Goal: Task Accomplishment & Management: Manage account settings

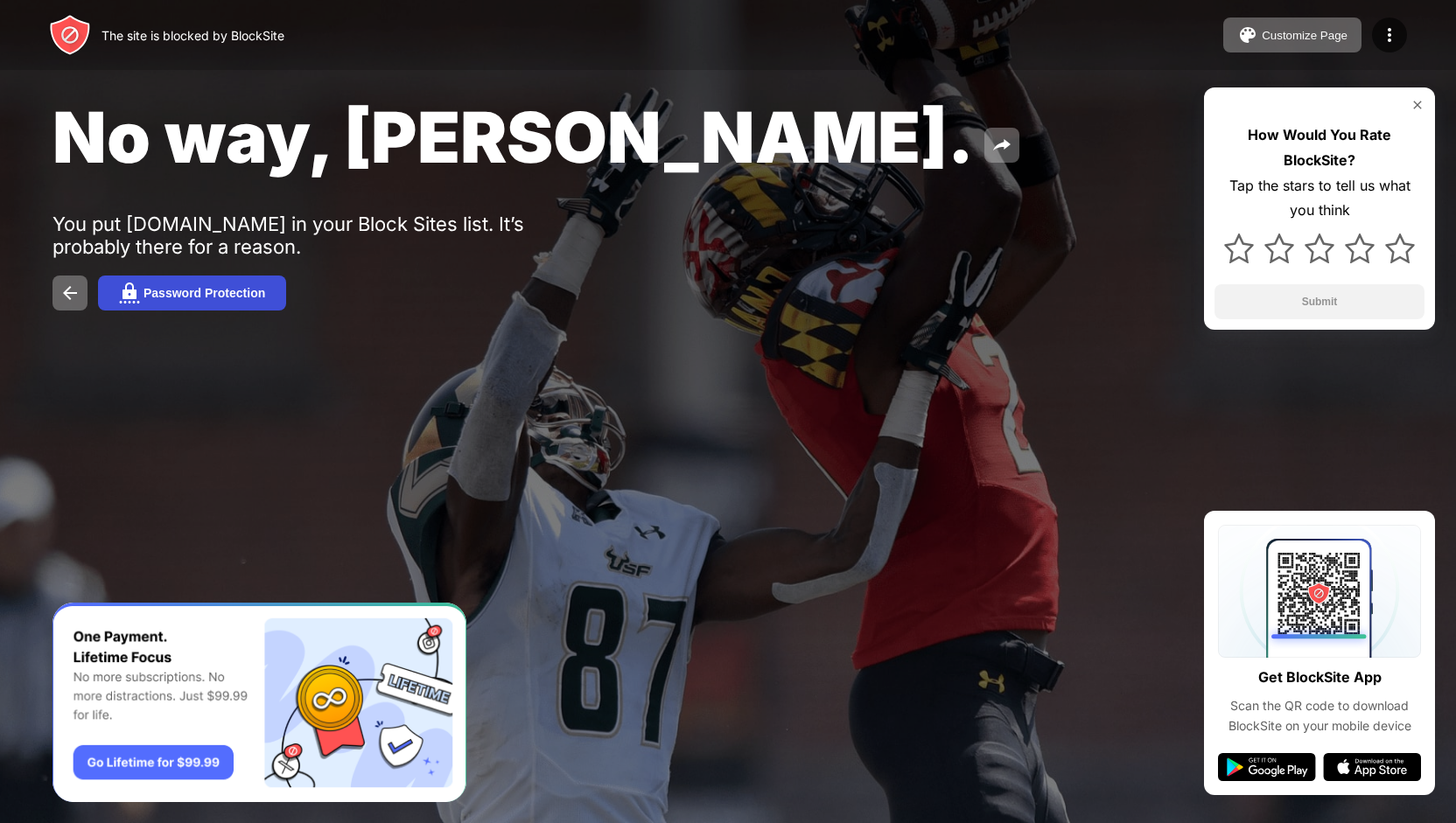
click at [177, 307] on button "Password Protection" at bounding box center [192, 293] width 188 height 35
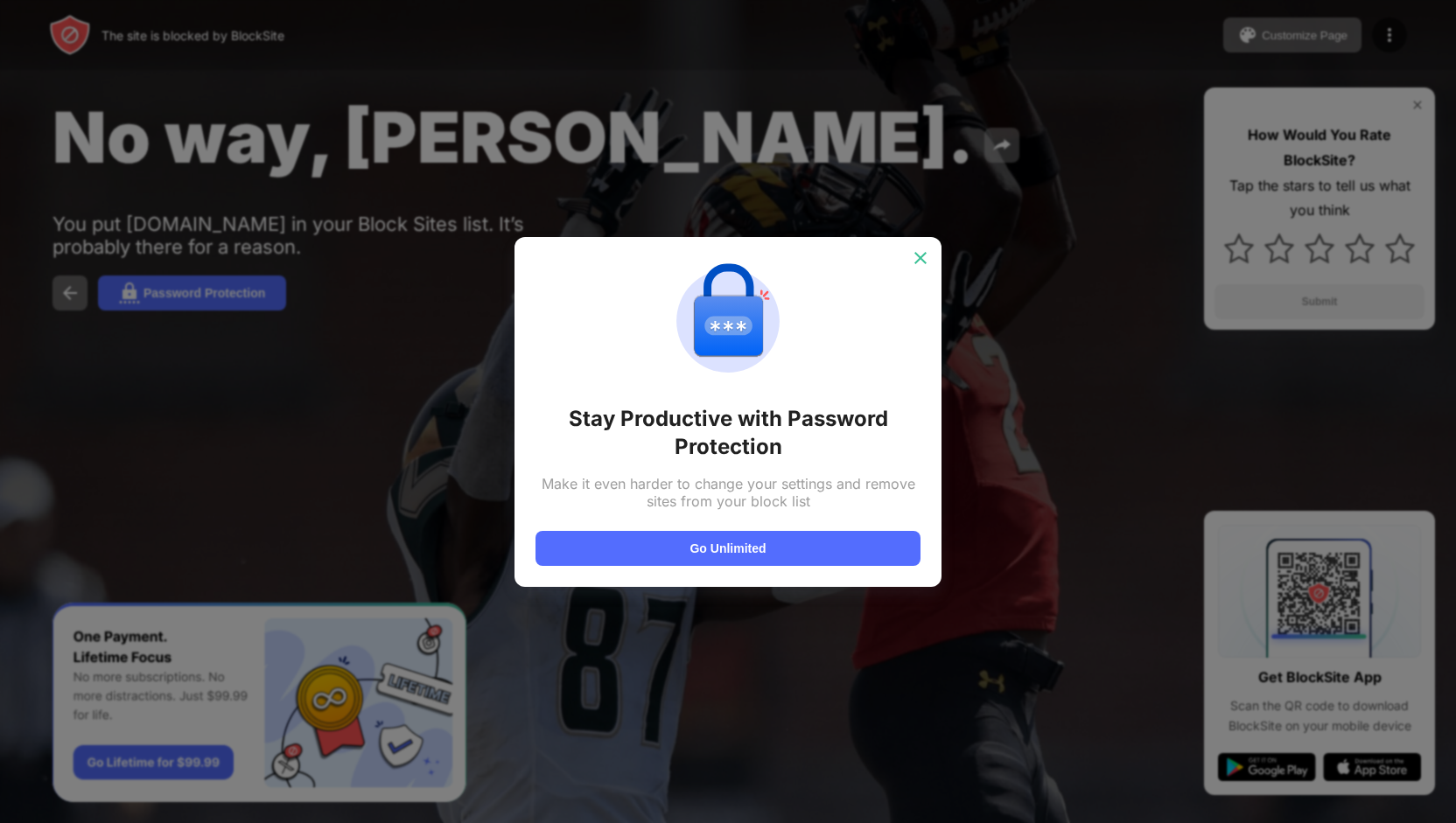
click at [925, 265] on img at bounding box center [920, 257] width 17 height 17
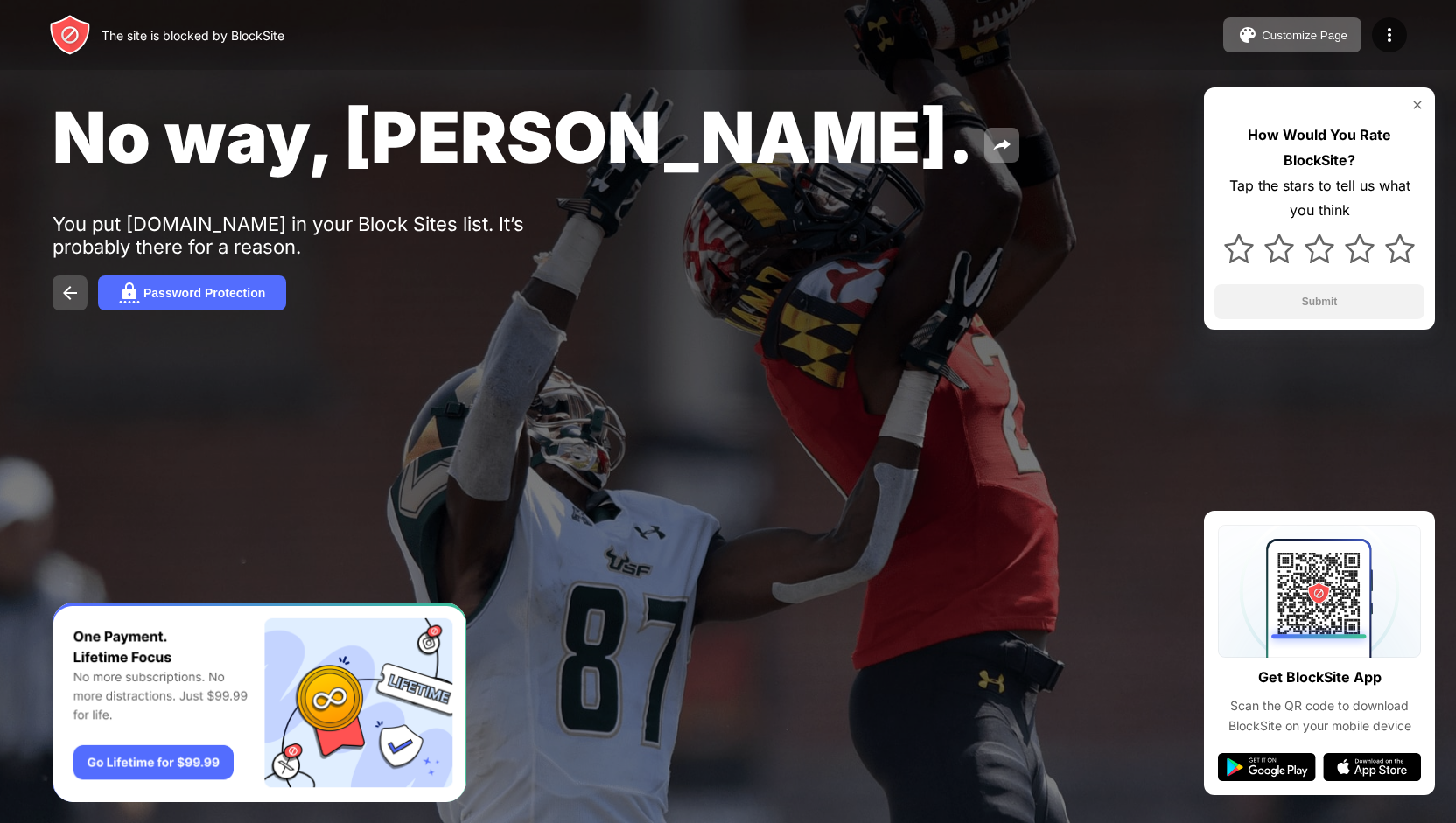
click at [78, 293] on img at bounding box center [69, 293] width 21 height 21
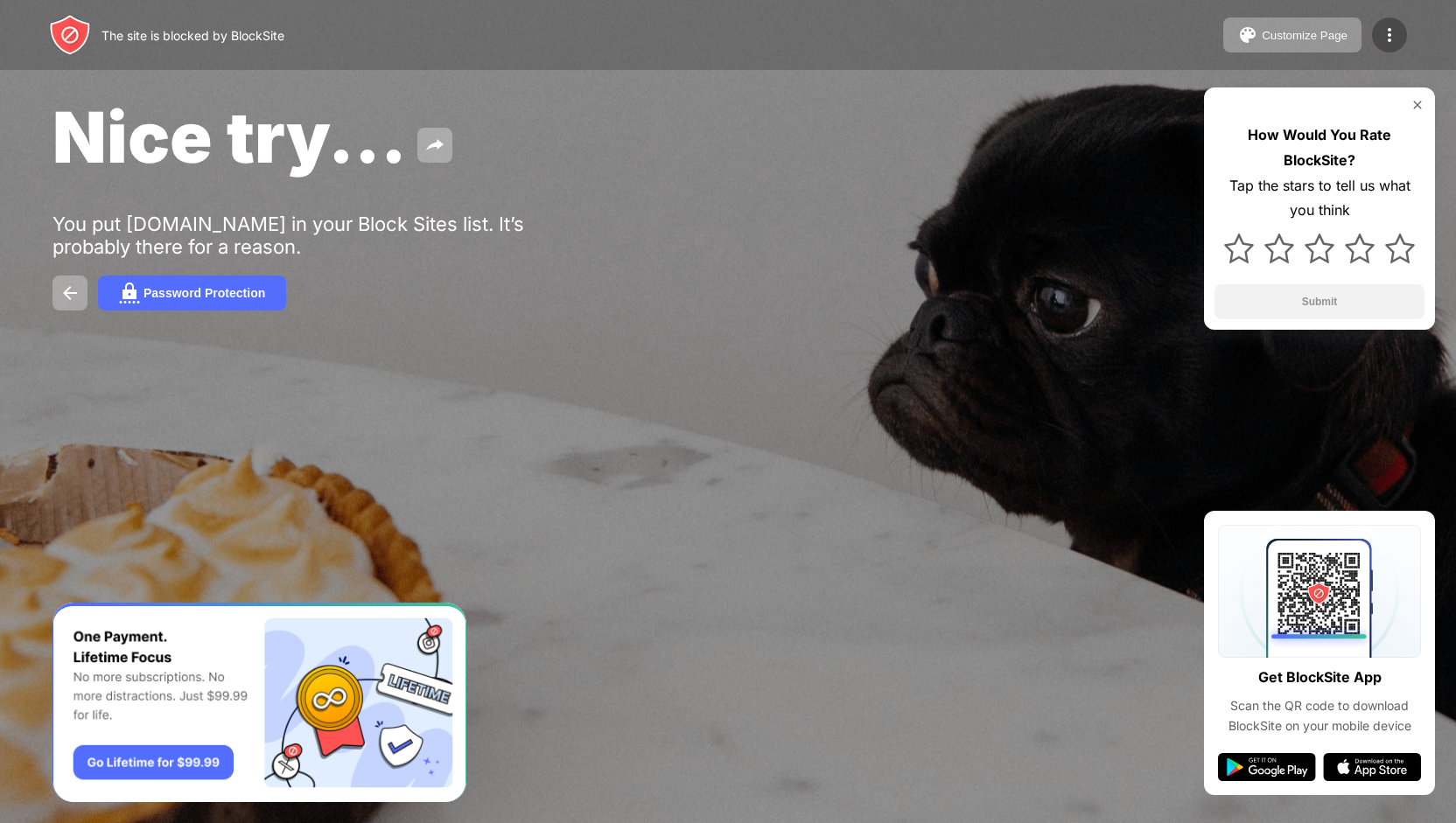
click at [1388, 35] on img at bounding box center [1389, 35] width 21 height 21
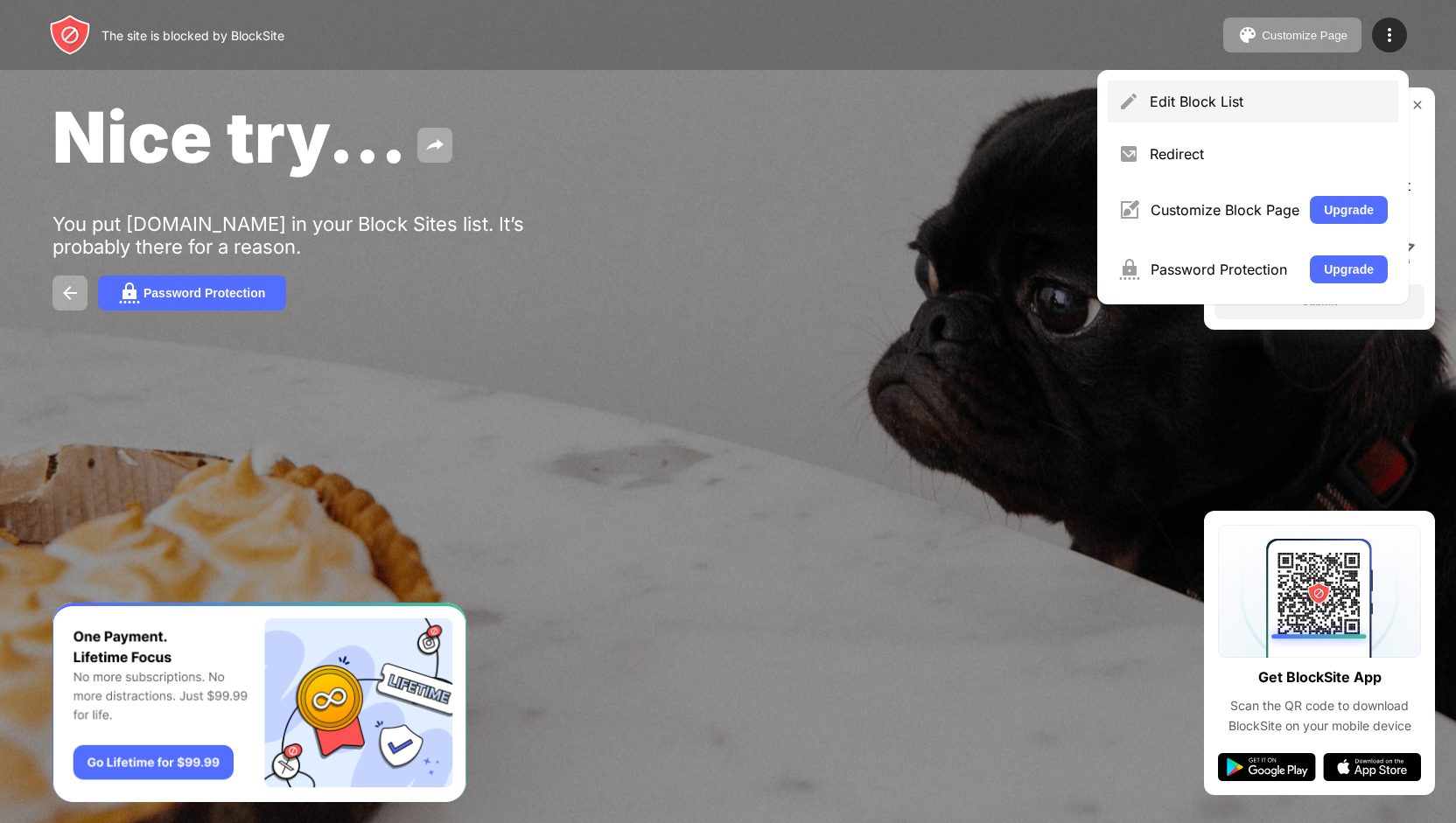
click at [1282, 105] on div "Edit Block List" at bounding box center [1269, 101] width 238 height 17
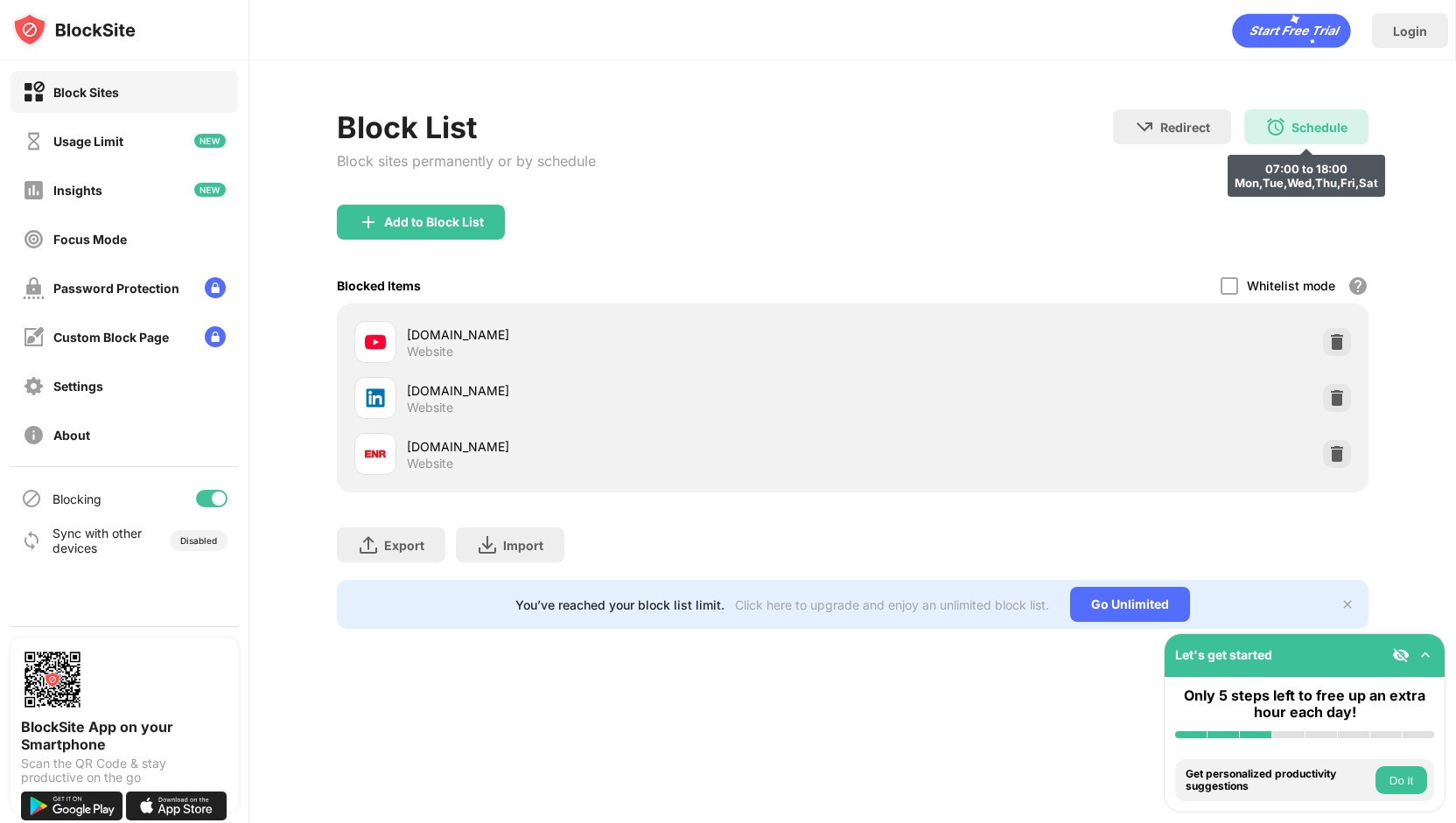
click at [1298, 112] on div "Schedule 07:00 to 18:00 Mon,Tue,Wed,Thu,Fri,Sat" at bounding box center [1306, 127] width 124 height 35
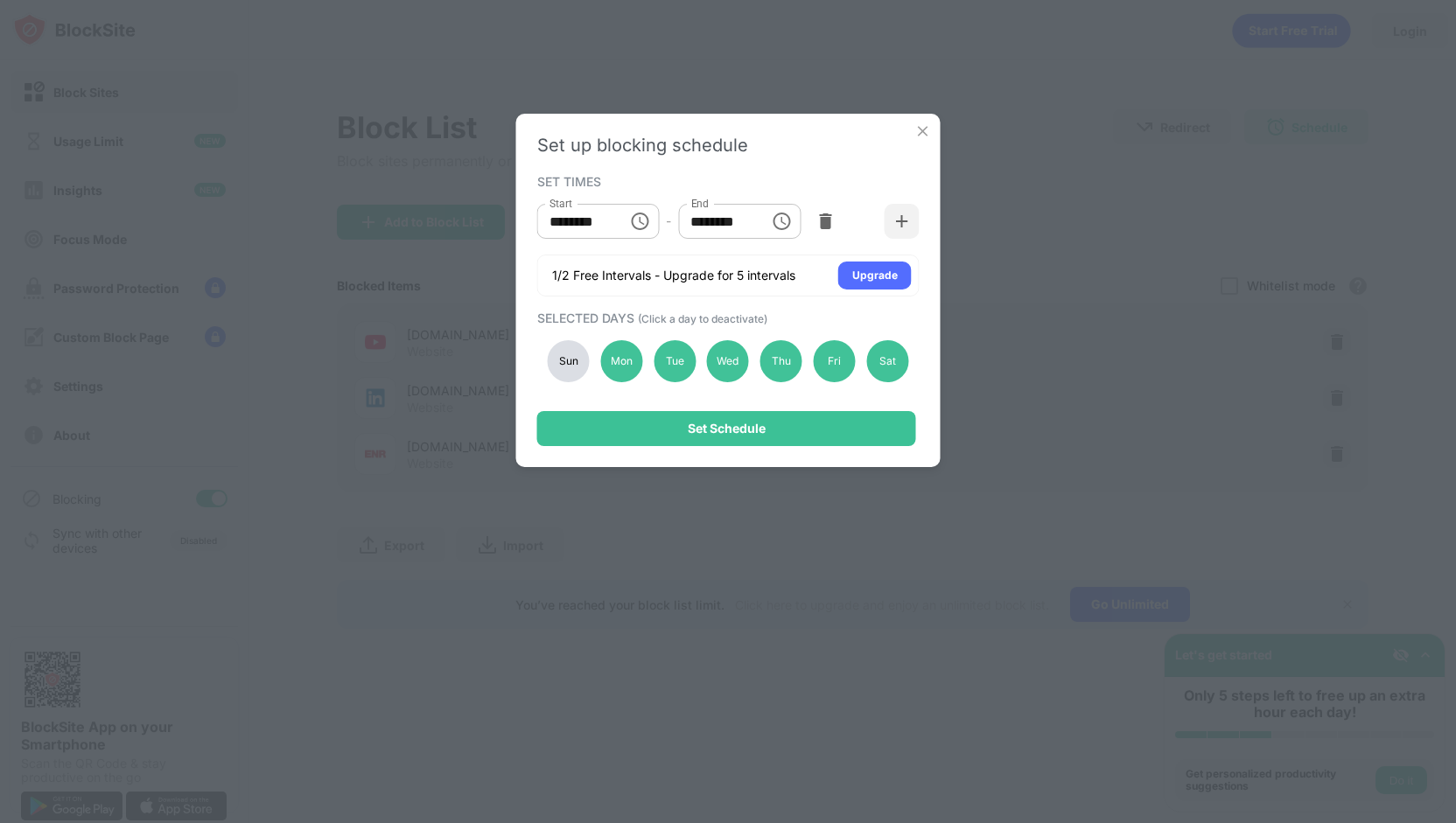
click at [1040, 347] on div "Set up blocking schedule SET TIMES Start ******** Start - End ******** End 1/2 …" at bounding box center [728, 412] width 1456 height 823
click at [888, 350] on div "Sat" at bounding box center [887, 361] width 42 height 42
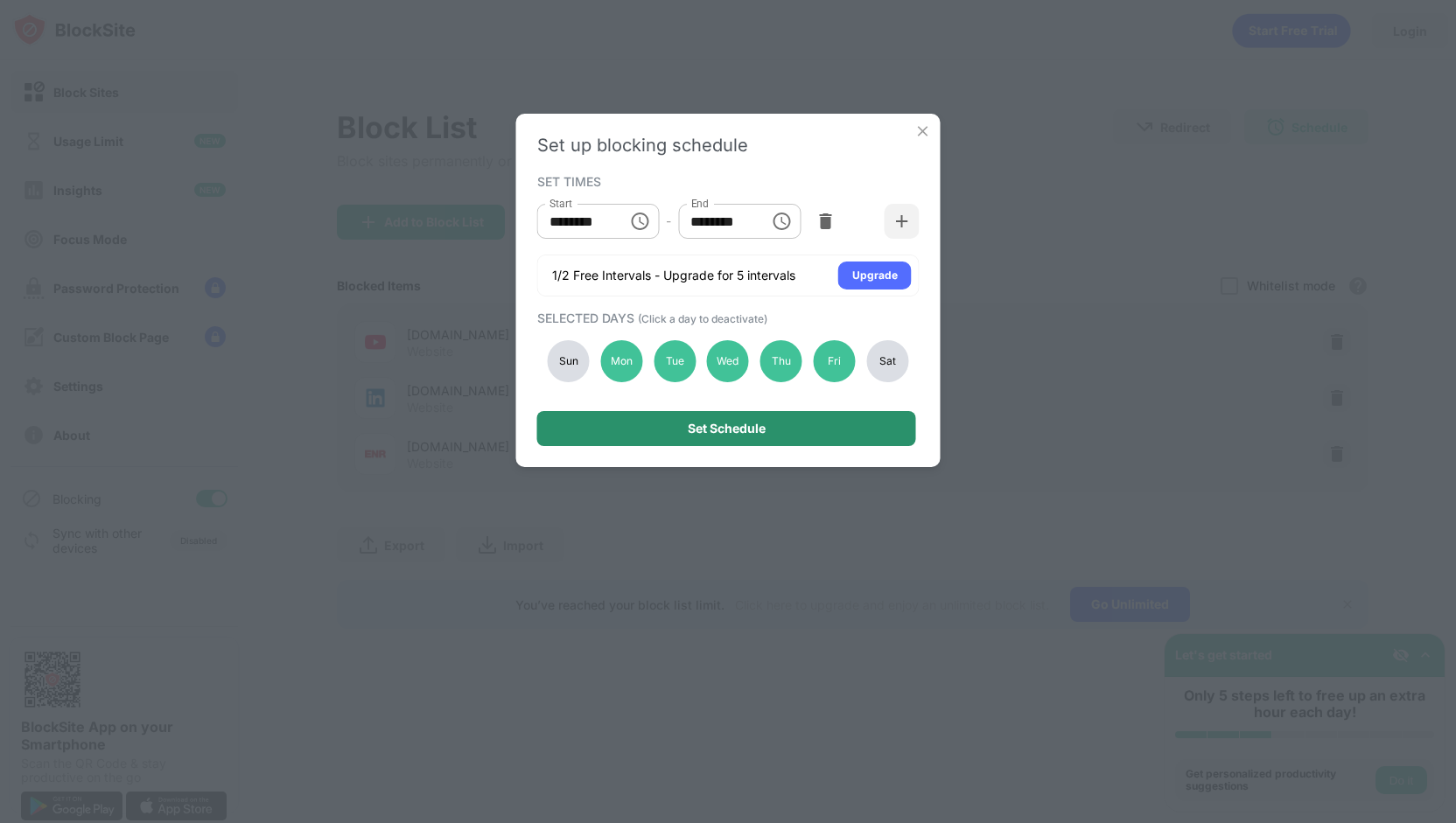
click at [885, 423] on div "Set Schedule" at bounding box center [727, 429] width 379 height 35
